Goal: Transaction & Acquisition: Register for event/course

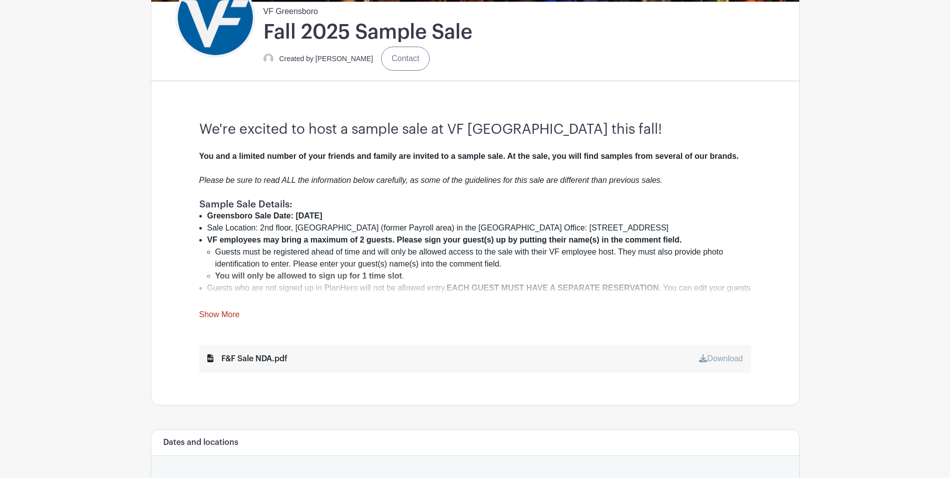
scroll to position [300, 0]
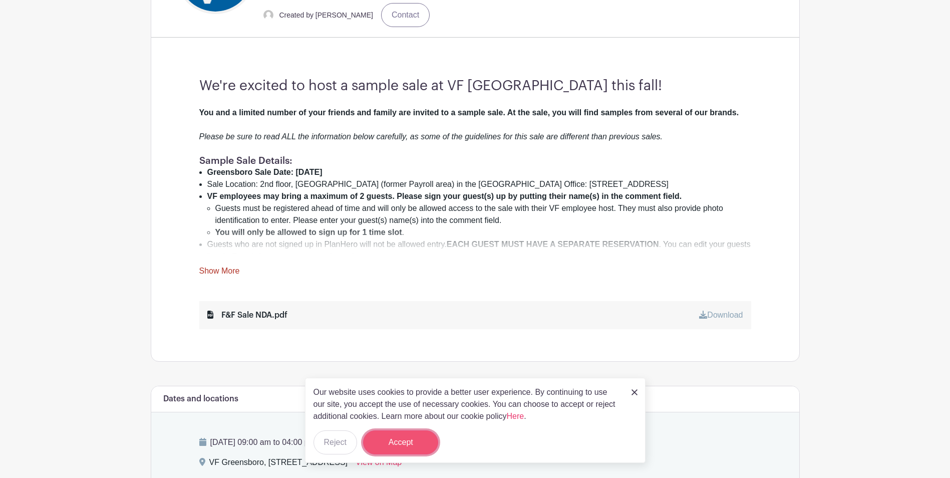
click at [384, 438] on button "Accept" at bounding box center [400, 442] width 75 height 24
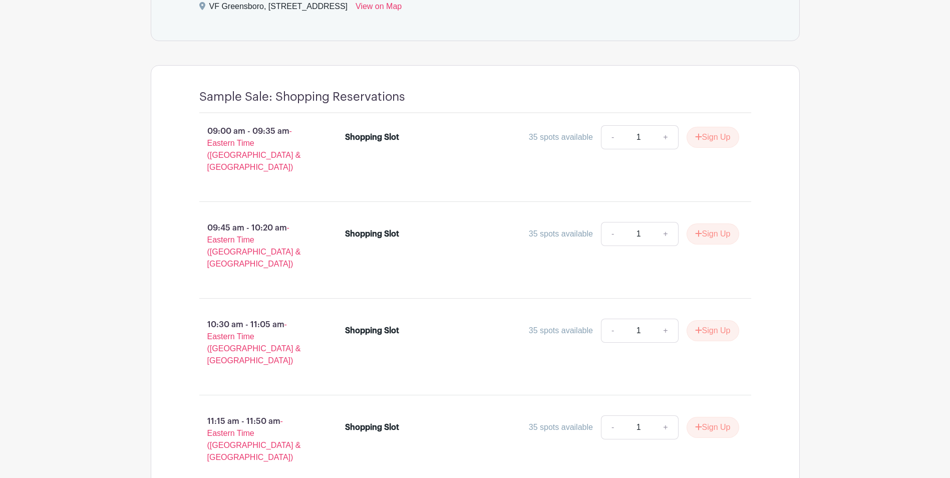
scroll to position [701, 0]
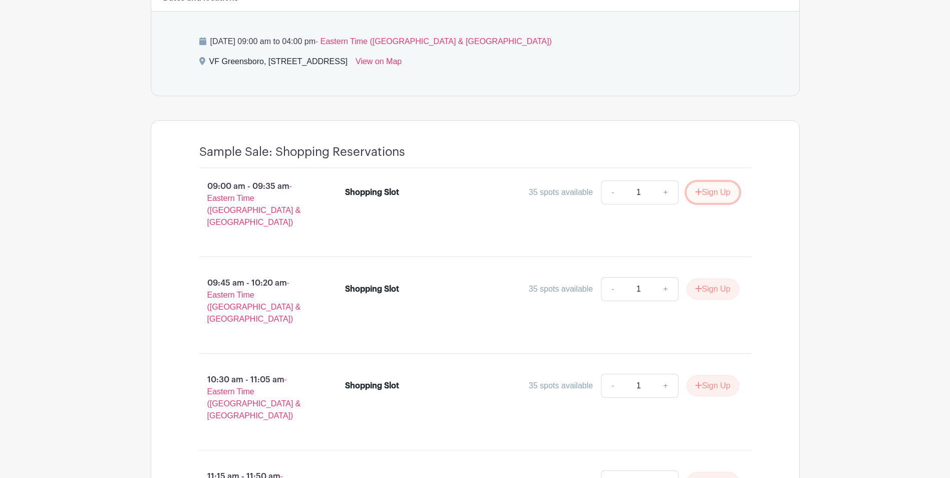
click at [712, 193] on button "Sign Up" at bounding box center [712, 192] width 53 height 21
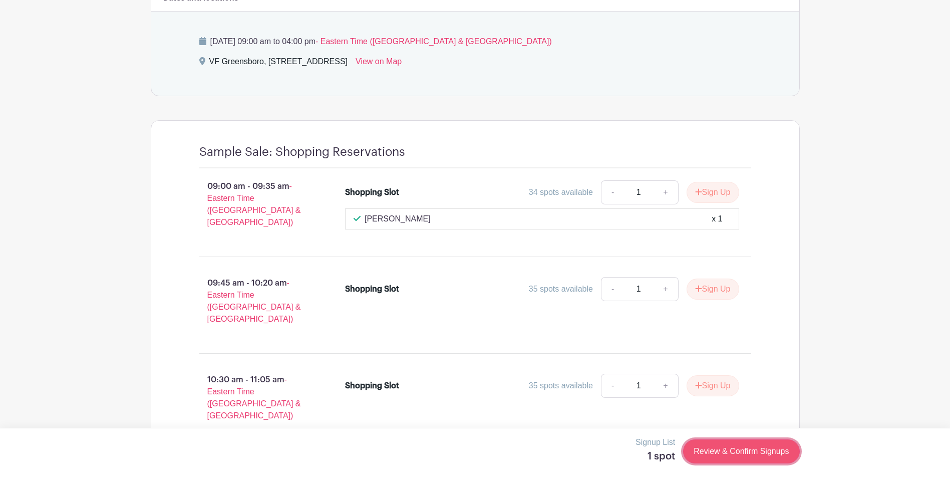
click at [727, 449] on link "Review & Confirm Signups" at bounding box center [741, 451] width 116 height 24
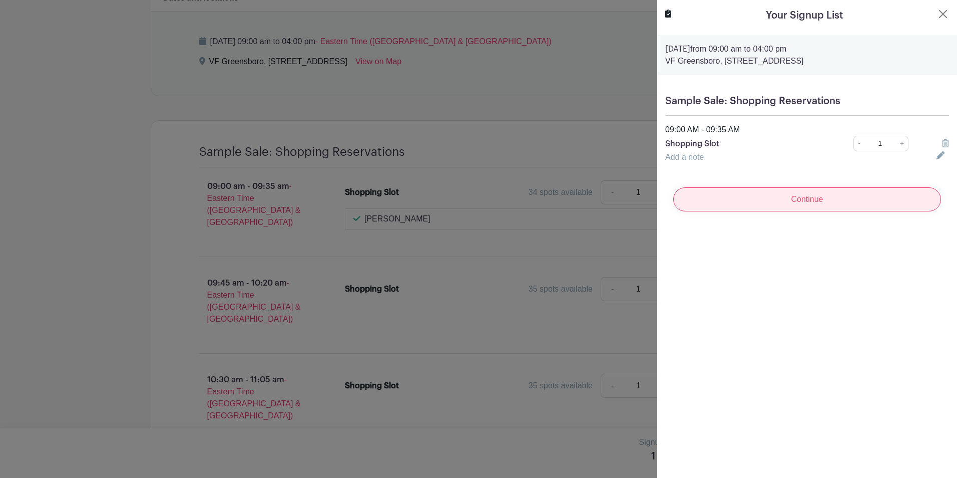
click at [729, 201] on input "Continue" at bounding box center [807, 199] width 268 height 24
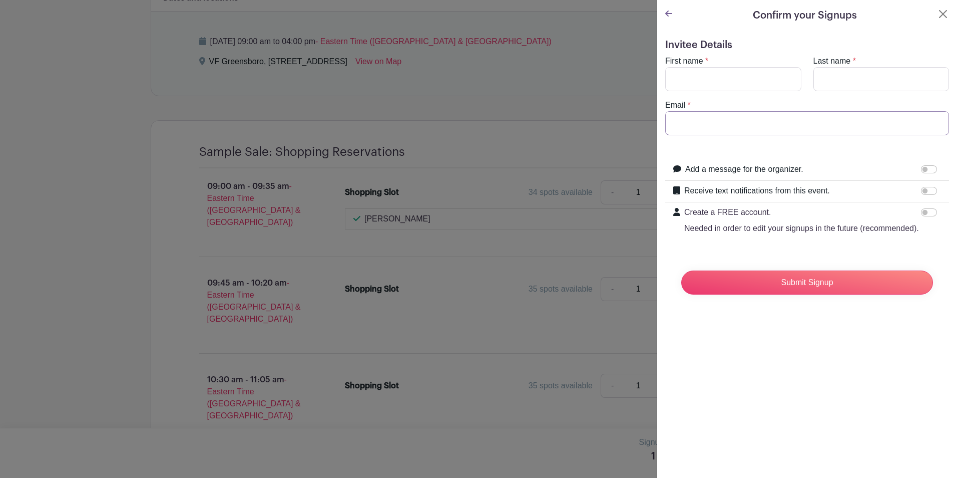
type input "[EMAIL_ADDRESS][DOMAIN_NAME]"
click at [676, 80] on input "First name" at bounding box center [733, 79] width 136 height 24
type input "[PERSON_NAME]"
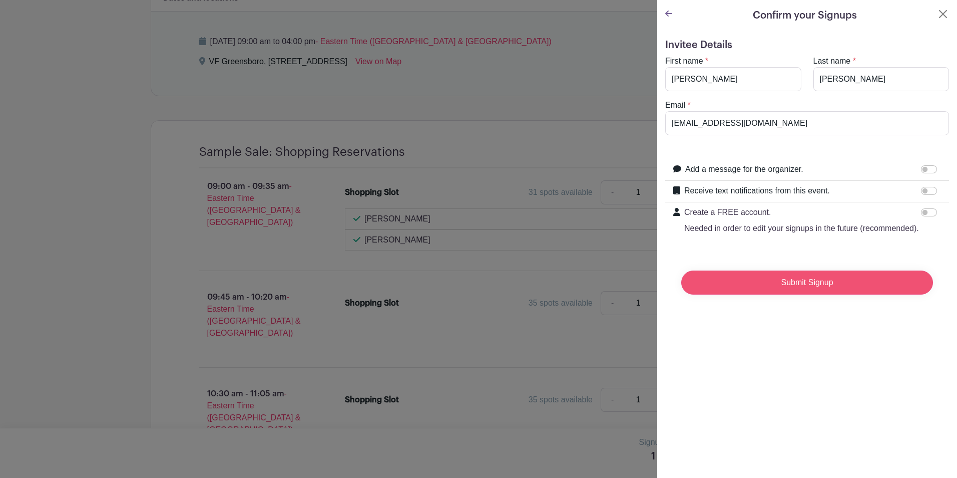
click at [754, 293] on input "Submit Signup" at bounding box center [807, 282] width 252 height 24
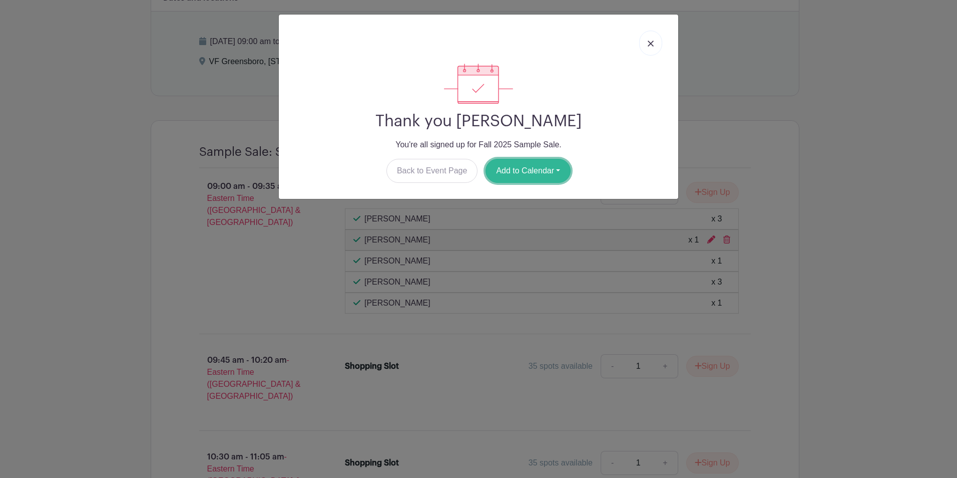
click at [506, 175] on button "Add to Calendar" at bounding box center [528, 171] width 85 height 24
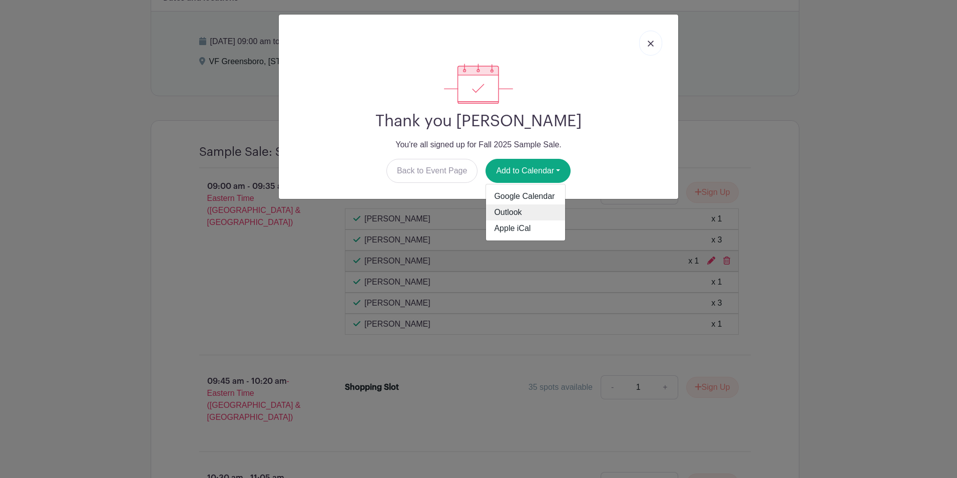
click at [504, 206] on link "Outlook" at bounding box center [525, 212] width 79 height 16
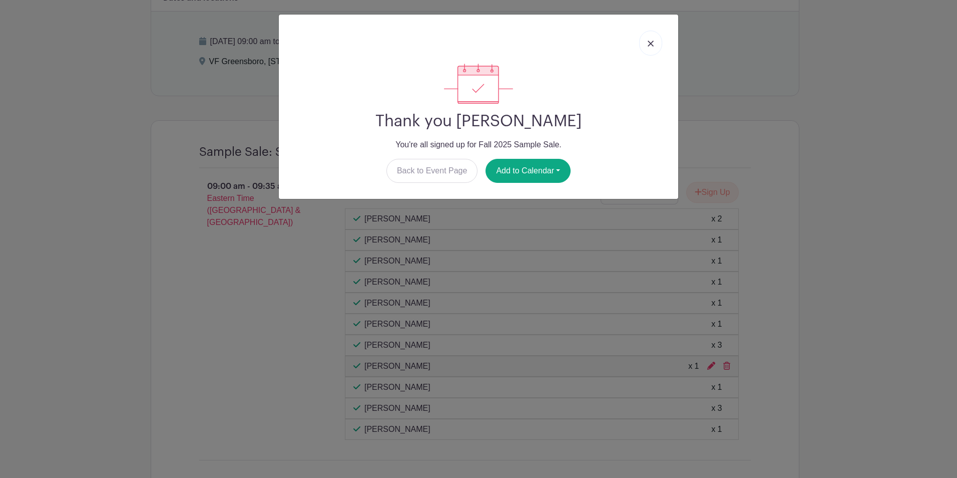
click at [650, 42] on img at bounding box center [651, 44] width 6 height 6
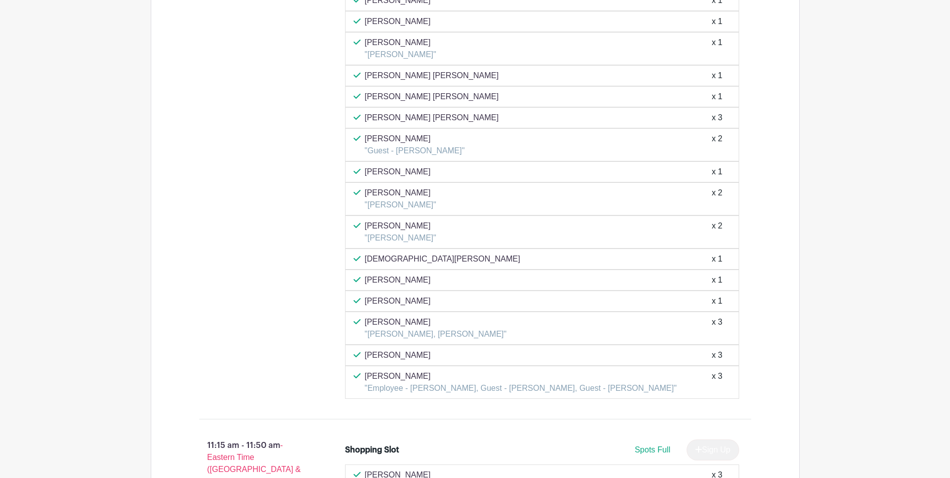
scroll to position [2318, 0]
